Goal: Use online tool/utility: Utilize a website feature to perform a specific function

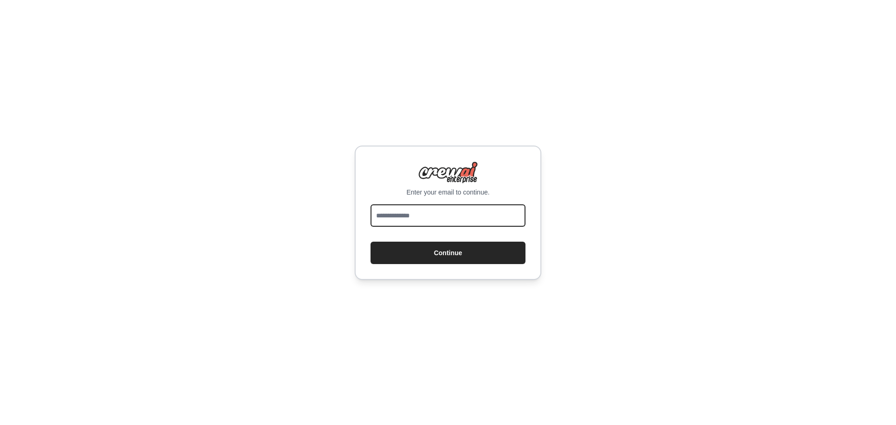
click at [392, 218] on input "email" at bounding box center [448, 215] width 155 height 22
type input "**********"
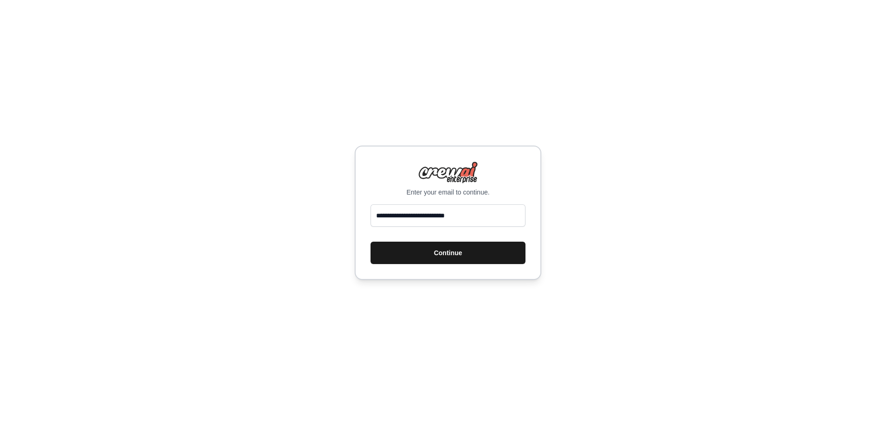
click at [435, 253] on button "Continue" at bounding box center [448, 253] width 155 height 22
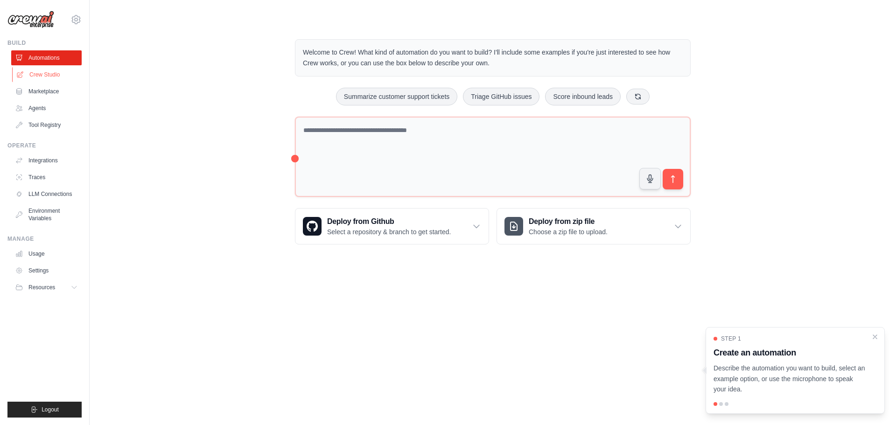
click at [50, 77] on link "Crew Studio" at bounding box center [47, 74] width 70 height 15
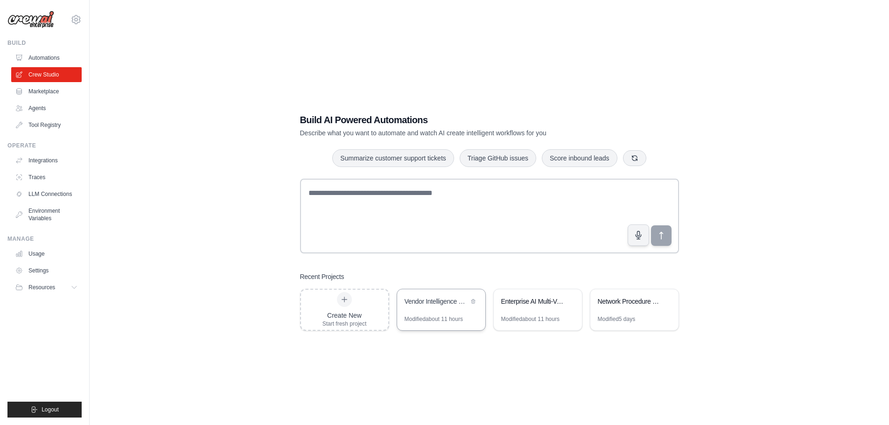
click at [445, 293] on div "Vendor Intelligence Learning System" at bounding box center [441, 302] width 88 height 26
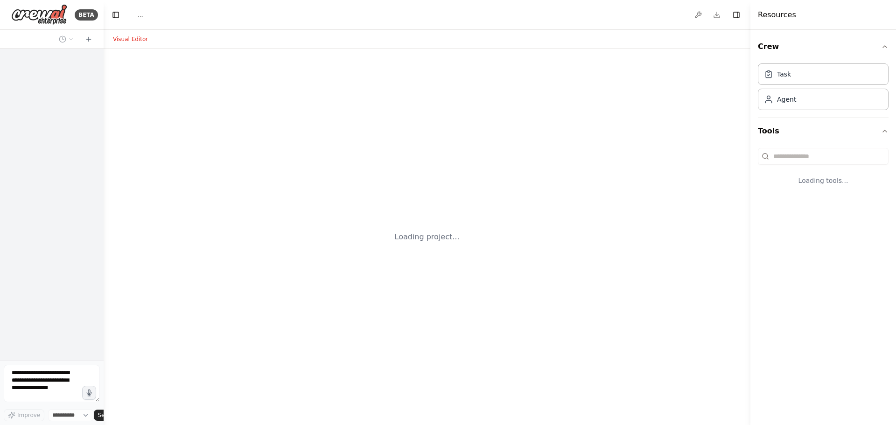
select select "****"
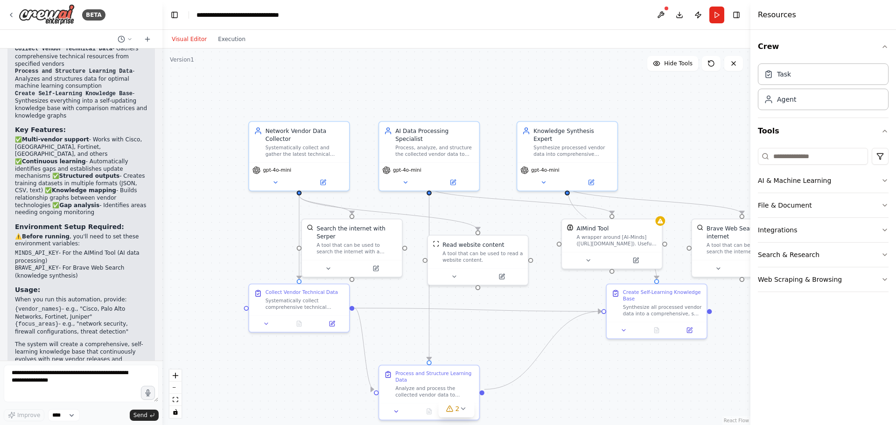
scroll to position [689, 0]
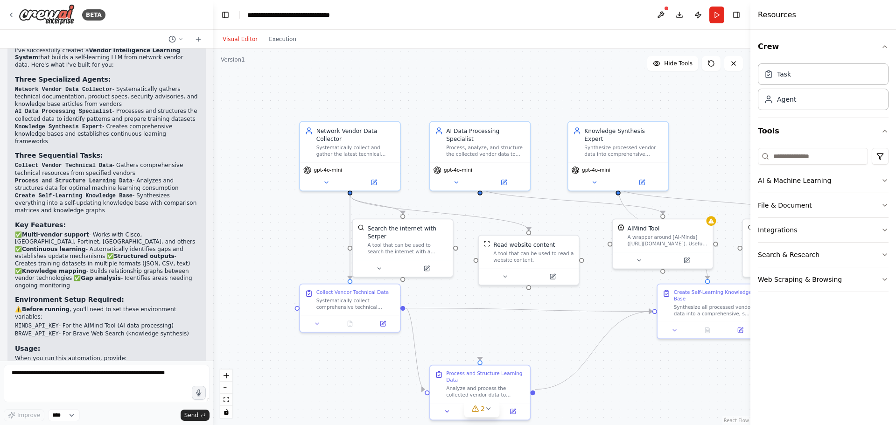
drag, startPoint x: 103, startPoint y: 219, endPoint x: 213, endPoint y: 223, distance: 110.7
click at [213, 223] on div "BETA Hello! I'm the CrewAI assistant. What kind of automation do you want to bu…" at bounding box center [448, 212] width 896 height 425
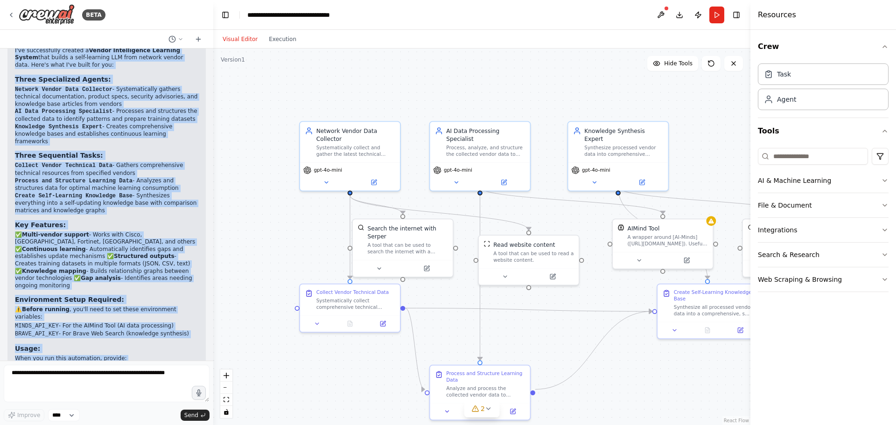
drag, startPoint x: 15, startPoint y: 184, endPoint x: 192, endPoint y: 337, distance: 233.4
click at [192, 337] on div "Self-Learning LLM Automation Created! 🤖 I've successfully created a Vendor Inte…" at bounding box center [106, 235] width 198 height 398
copy div "Self-Learning LLM Automation Created! 🤖 I've successfully created a Vendor Inte…"
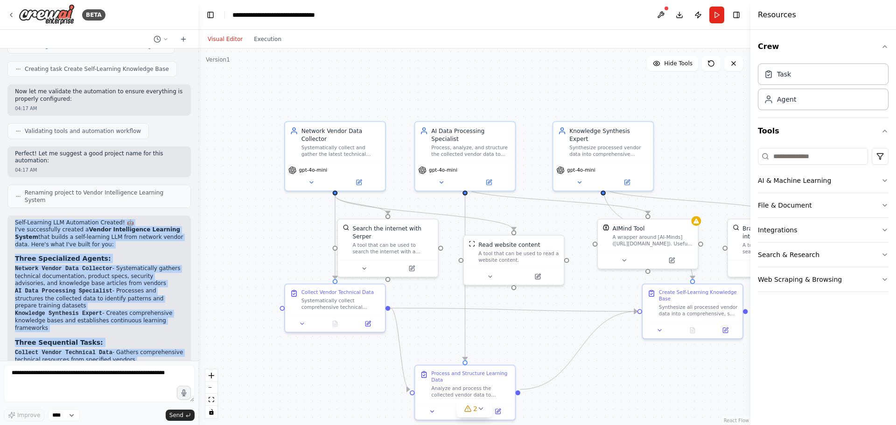
scroll to position [539, 0]
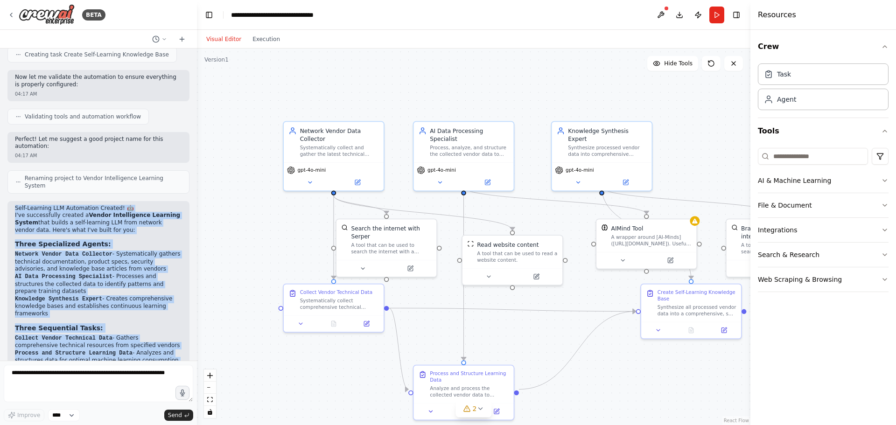
drag, startPoint x: 211, startPoint y: 180, endPoint x: 197, endPoint y: 180, distance: 13.5
click at [197, 180] on div "BETA Hello! I'm the CrewAI assistant. What kind of automation do you want to bu…" at bounding box center [448, 212] width 896 height 425
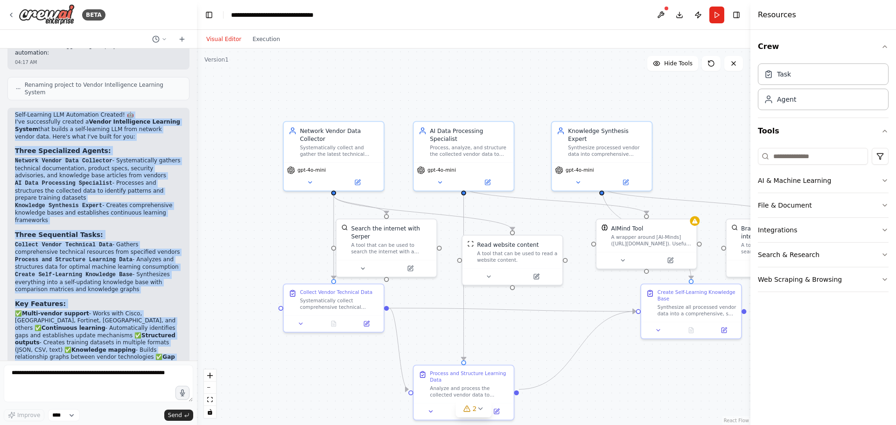
click at [158, 203] on li "Knowledge Synthesis Expert - Creates comprehensive knowledge bases and establis…" at bounding box center [98, 213] width 167 height 22
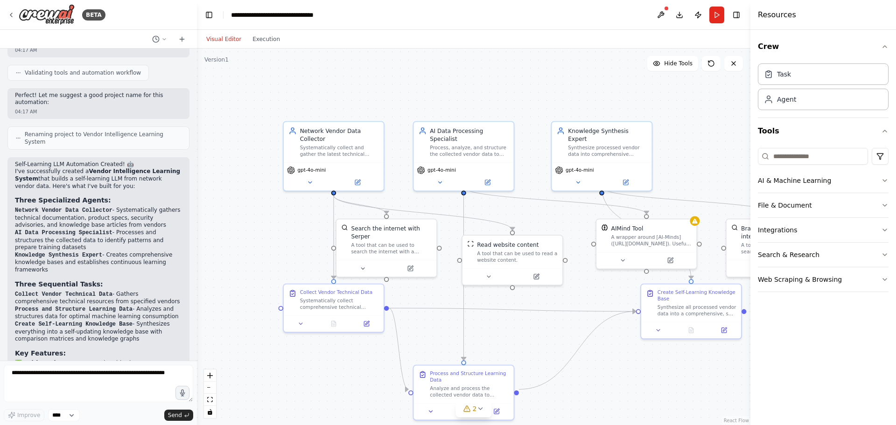
scroll to position [770, 0]
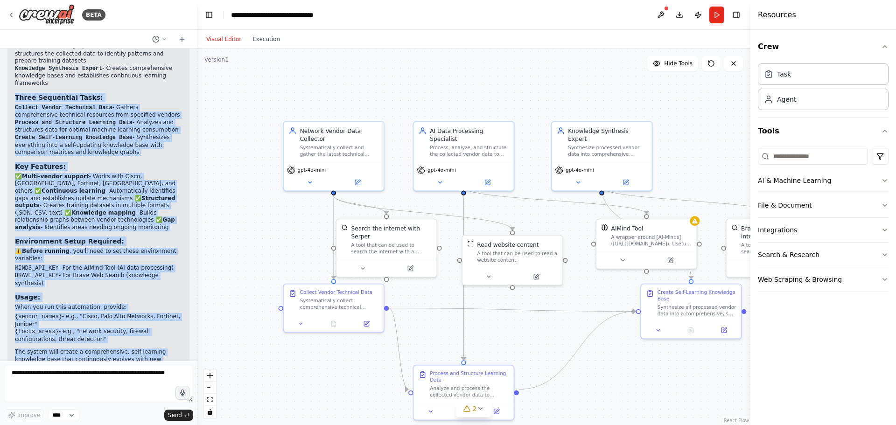
drag, startPoint x: 68, startPoint y: 339, endPoint x: 16, endPoint y: 79, distance: 265.0
click at [16, 79] on div "Self-Learning LLM Automation Created! 🤖 I've successfully created a Vendor Inte…" at bounding box center [98, 172] width 167 height 396
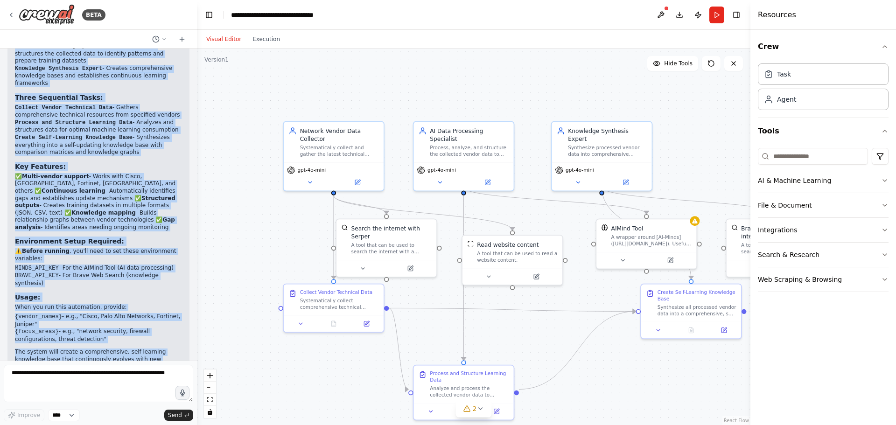
drag, startPoint x: 14, startPoint y: 101, endPoint x: 148, endPoint y: 343, distance: 276.9
click at [148, 343] on div "Self-Learning LLM Automation Created! 🤖 I've successfully created a Vendor Inte…" at bounding box center [98, 177] width 182 height 413
click at [142, 349] on p "The system will create a comprehensive, self-learning knowledge base that conti…" at bounding box center [98, 360] width 167 height 22
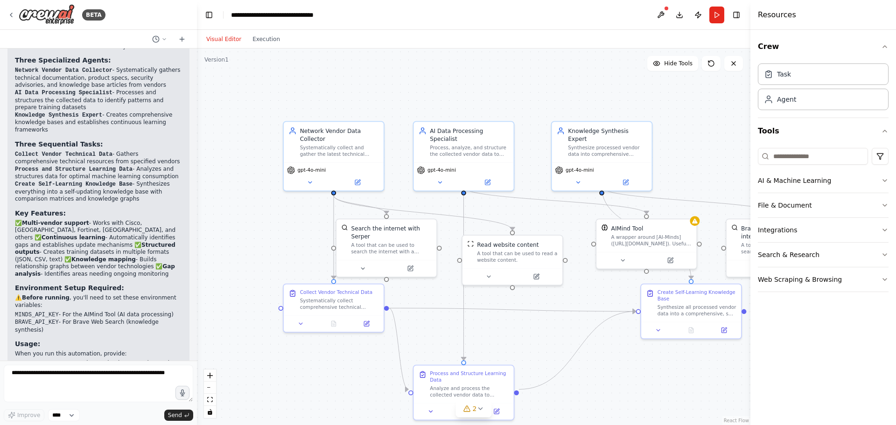
scroll to position [583, 0]
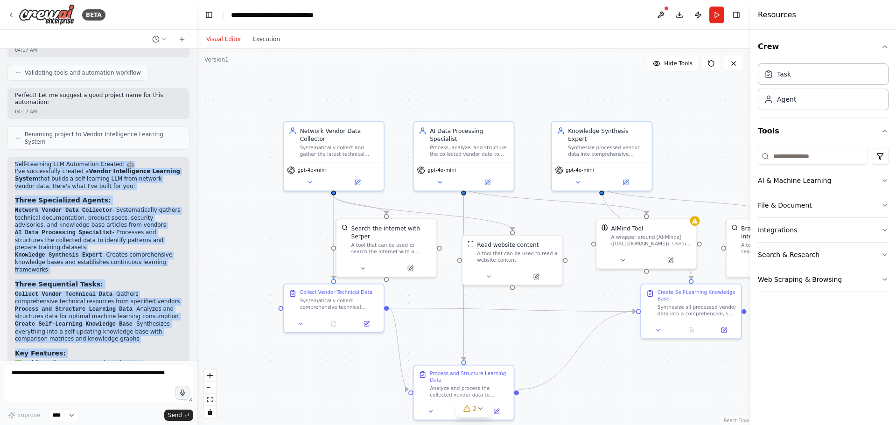
drag, startPoint x: 134, startPoint y: 338, endPoint x: 15, endPoint y: 149, distance: 222.5
click at [15, 161] on div "Self-Learning LLM Automation Created! 🤖 I've successfully created a Vendor Inte…" at bounding box center [98, 359] width 167 height 396
click at [15, 161] on h2 "Self-Learning LLM Automation Created! 🤖" at bounding box center [98, 164] width 167 height 7
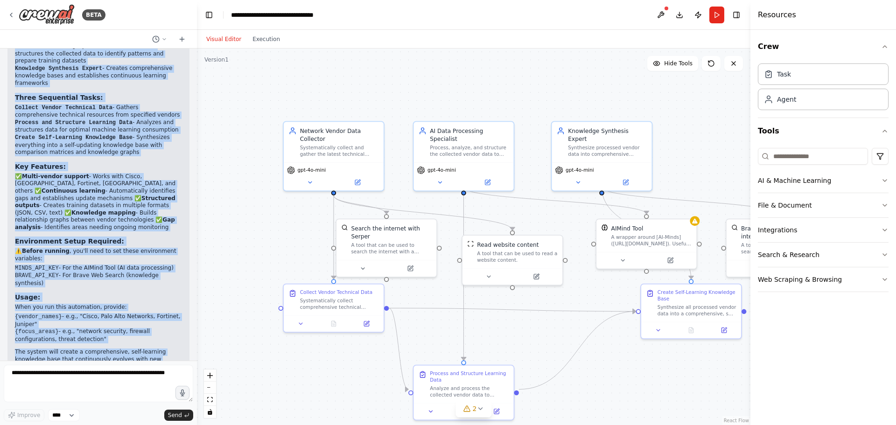
drag, startPoint x: 15, startPoint y: 149, endPoint x: 135, endPoint y: 335, distance: 220.8
click at [135, 335] on div "Self-Learning LLM Automation Created! 🤖 I've successfully created a Vendor Inte…" at bounding box center [98, 172] width 167 height 396
click at [135, 349] on p "The system will create a comprehensive, self-learning knowledge base that conti…" at bounding box center [98, 360] width 167 height 22
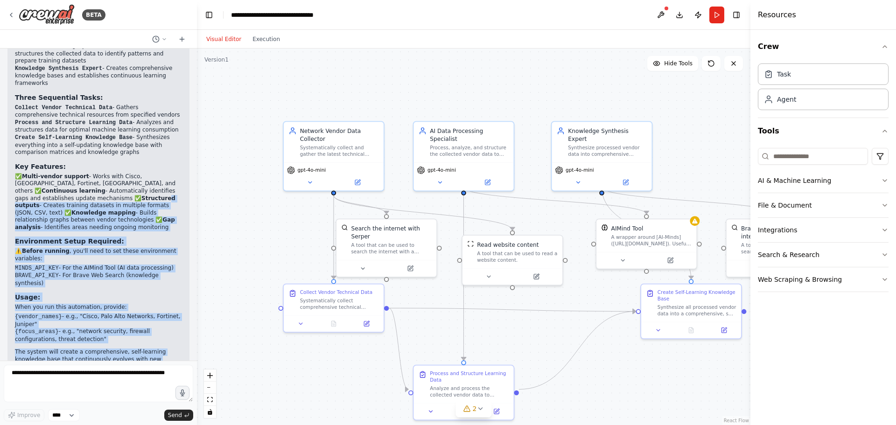
scroll to position [676, 0]
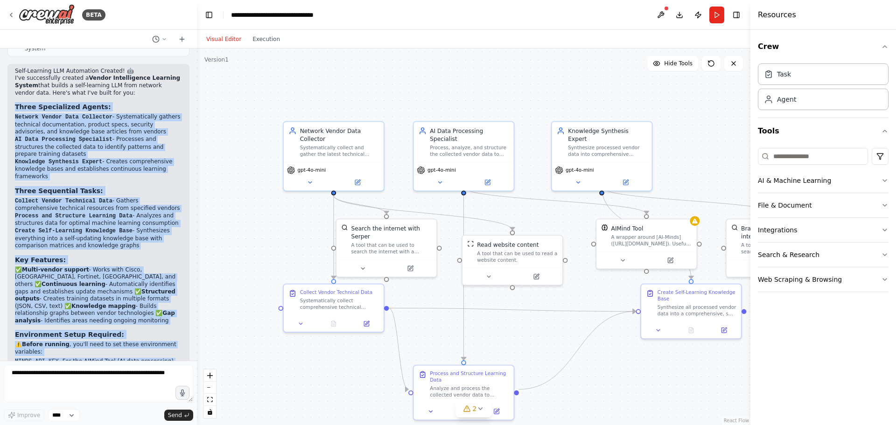
drag, startPoint x: 135, startPoint y: 335, endPoint x: 15, endPoint y: 93, distance: 269.7
click at [15, 93] on div "Self-Learning LLM Automation Created! 🤖 I've successfully created a Vendor Inte…" at bounding box center [98, 266] width 167 height 396
click at [15, 103] on strong "Three Specialized Agents:" at bounding box center [63, 106] width 96 height 7
drag, startPoint x: 15, startPoint y: 93, endPoint x: 150, endPoint y: 337, distance: 278.9
click at [146, 343] on div "Self-Learning LLM Automation Created! 🤖 I've successfully created a Vendor Inte…" at bounding box center [98, 266] width 167 height 396
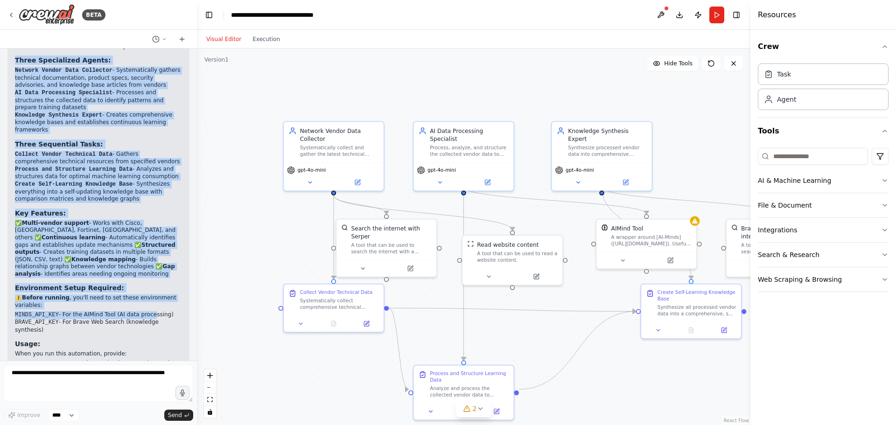
scroll to position [770, 0]
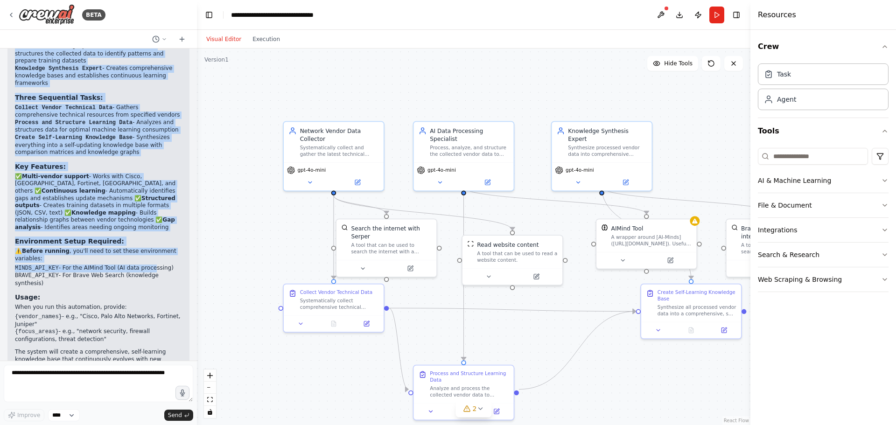
click at [270, 86] on div ".deletable-edge-delete-btn { width: 20px; height: 20px; border: 0px solid #ffff…" at bounding box center [474, 237] width 554 height 377
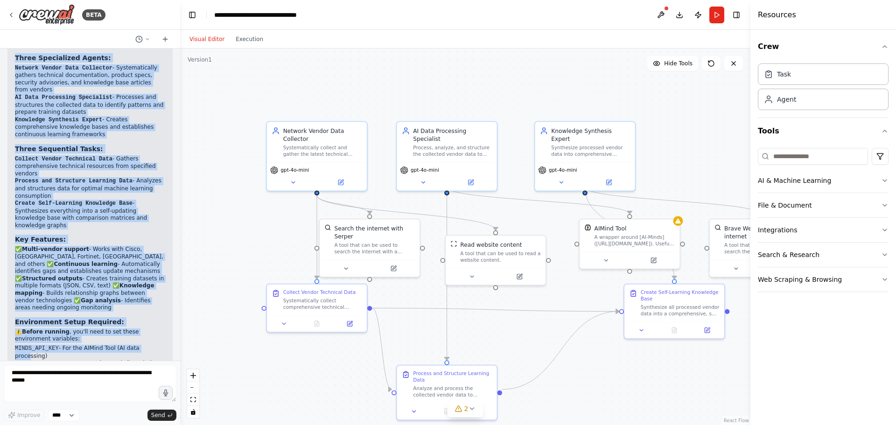
scroll to position [785, 0]
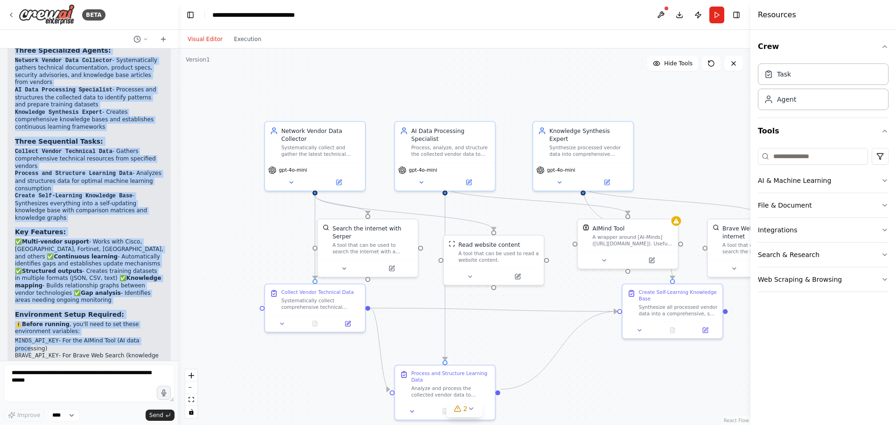
drag, startPoint x: 194, startPoint y: 265, endPoint x: 178, endPoint y: 262, distance: 16.2
click at [178, 262] on div "BETA Hello! I'm the CrewAI assistant. What kind of automation do you want to bu…" at bounding box center [448, 212] width 896 height 425
click at [118, 338] on li "MINDS_API_KEY - For the AIMind Tool (AI data processing)" at bounding box center [89, 345] width 148 height 15
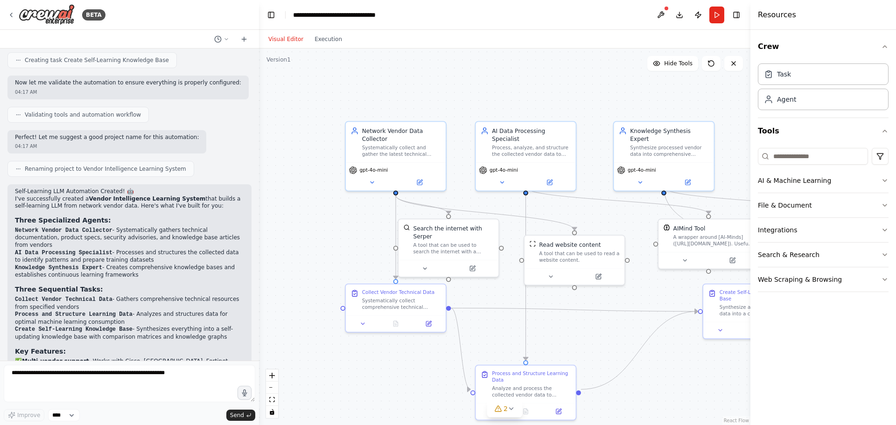
scroll to position [475, 0]
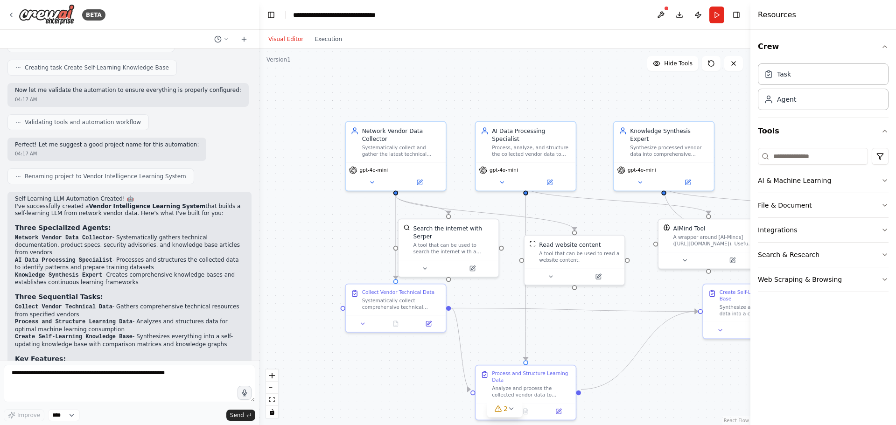
drag, startPoint x: 176, startPoint y: 232, endPoint x: 259, endPoint y: 230, distance: 83.1
click at [259, 230] on div "BETA Hello! I'm the CrewAI assistant. What kind of automation do you want to bu…" at bounding box center [448, 212] width 896 height 425
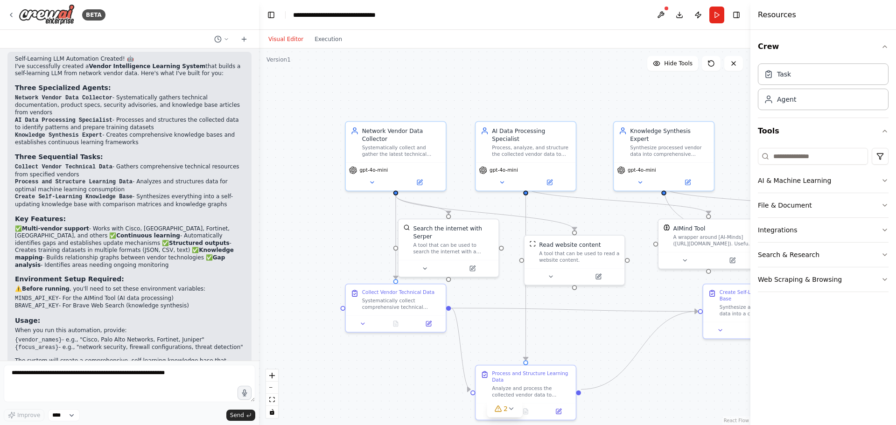
scroll to position [617, 0]
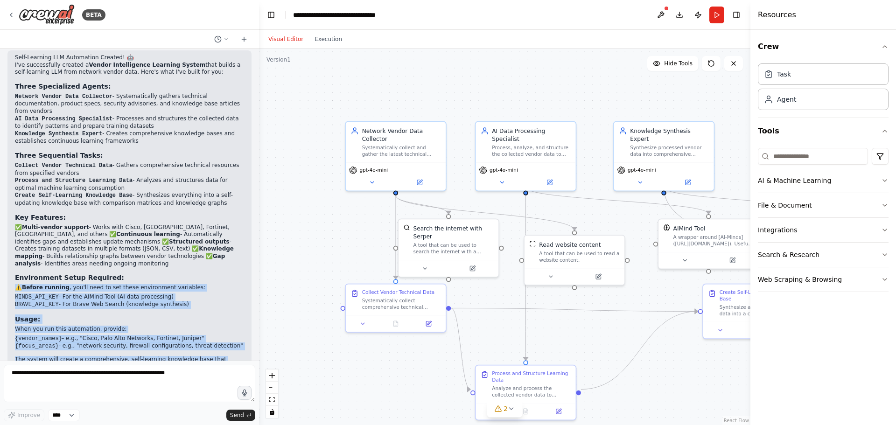
drag, startPoint x: 186, startPoint y: 342, endPoint x: 114, endPoint y: 247, distance: 118.7
click at [114, 247] on div "Self-Learning LLM Automation Created! 🤖 I've successfully created a Vendor Inte…" at bounding box center [129, 216] width 244 height 333
click at [143, 356] on p "The system will create a comprehensive, self-learning knowledge base that conti…" at bounding box center [129, 363] width 229 height 14
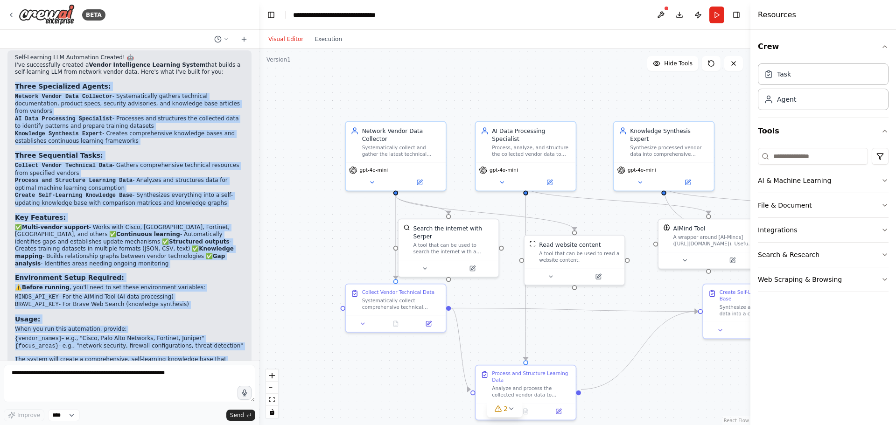
drag, startPoint x: 138, startPoint y: 339, endPoint x: 12, endPoint y: 71, distance: 296.1
click at [12, 71] on div "Self-Learning LLM Automation Created! 🤖 I've successfully created a Vendor Inte…" at bounding box center [129, 216] width 244 height 333
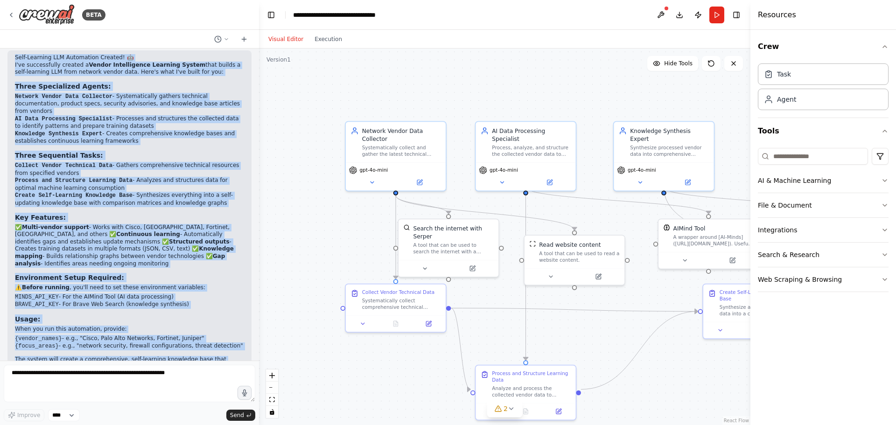
drag, startPoint x: 14, startPoint y: 136, endPoint x: 191, endPoint y: 334, distance: 265.8
click at [191, 334] on div "Self-Learning LLM Automation Created! 🤖 I've successfully created a Vendor Inte…" at bounding box center [129, 216] width 244 height 333
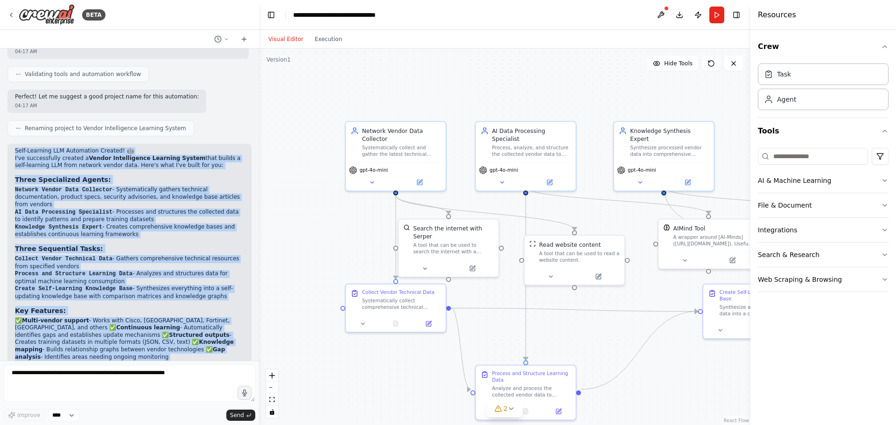
copy div "Self-Learning LLM Automation Created! 🤖 I've successfully created a Vendor Inte…"
click at [124, 209] on li "AI Data Processing Specialist - Processes and structures the collected data to …" at bounding box center [129, 216] width 229 height 15
